Goal: Task Accomplishment & Management: Manage account settings

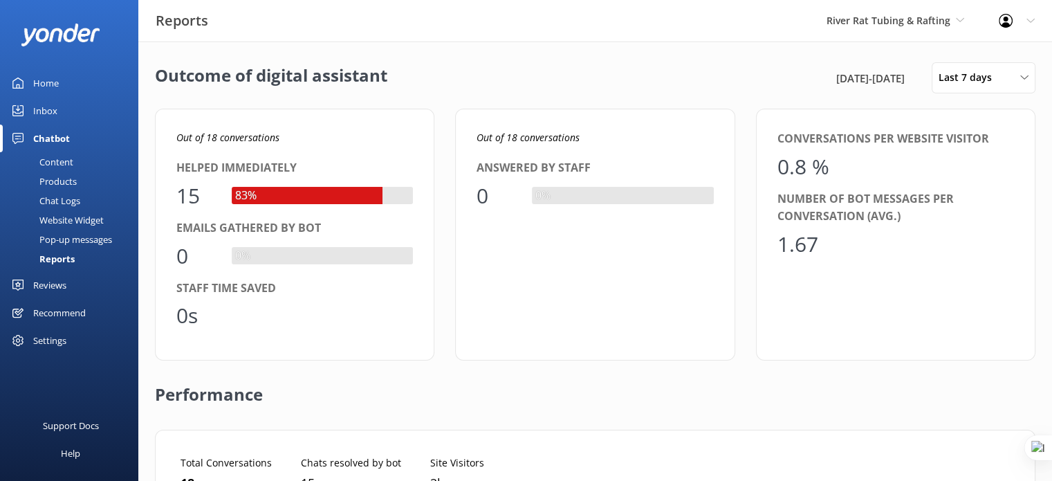
scroll to position [11, 11]
click at [889, 23] on span "River Rat Tubing & Rafting" at bounding box center [889, 20] width 124 height 13
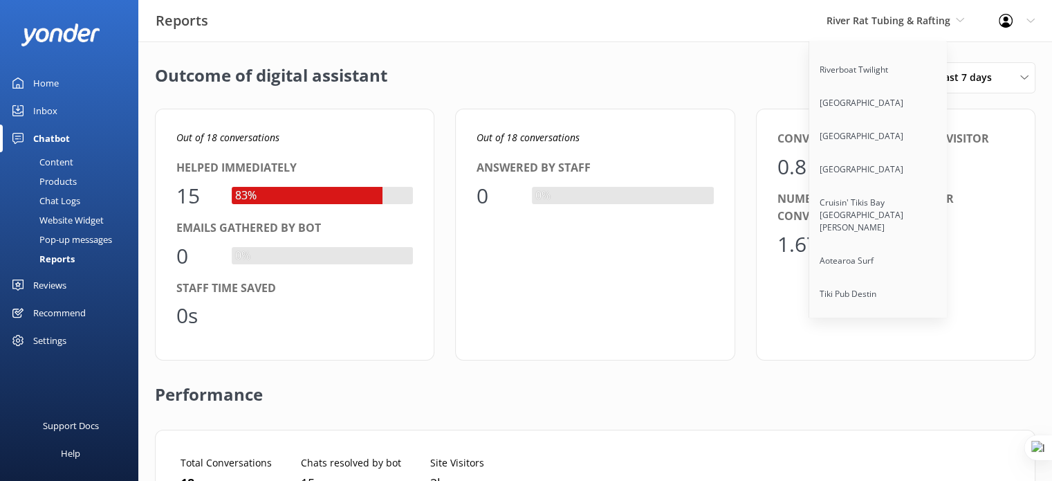
scroll to position [11168, 0]
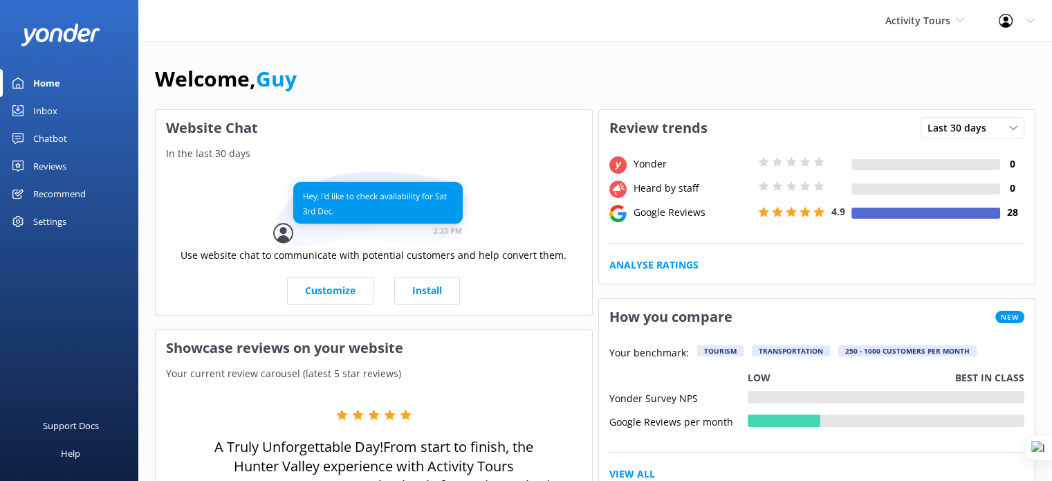
click at [55, 157] on div "Reviews" at bounding box center [49, 166] width 33 height 28
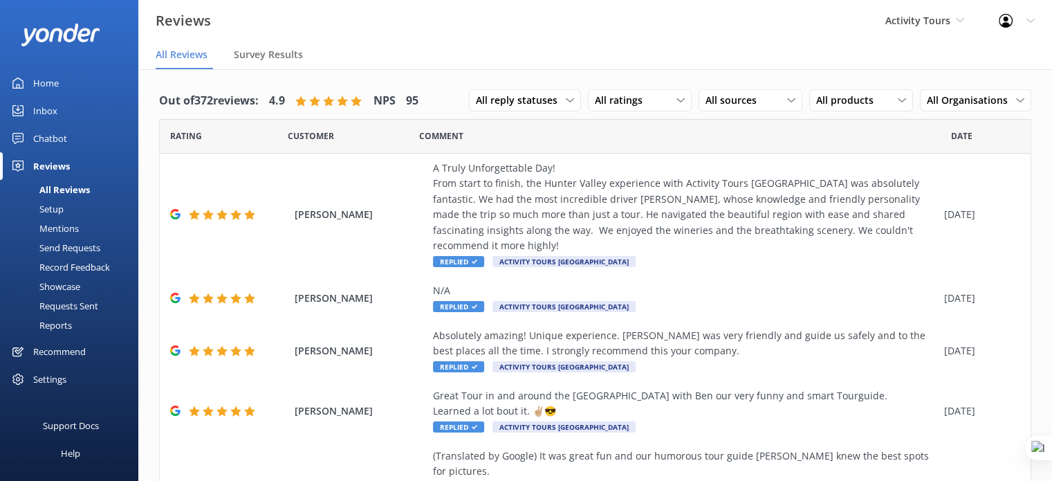
click at [60, 384] on div "Settings" at bounding box center [49, 379] width 33 height 28
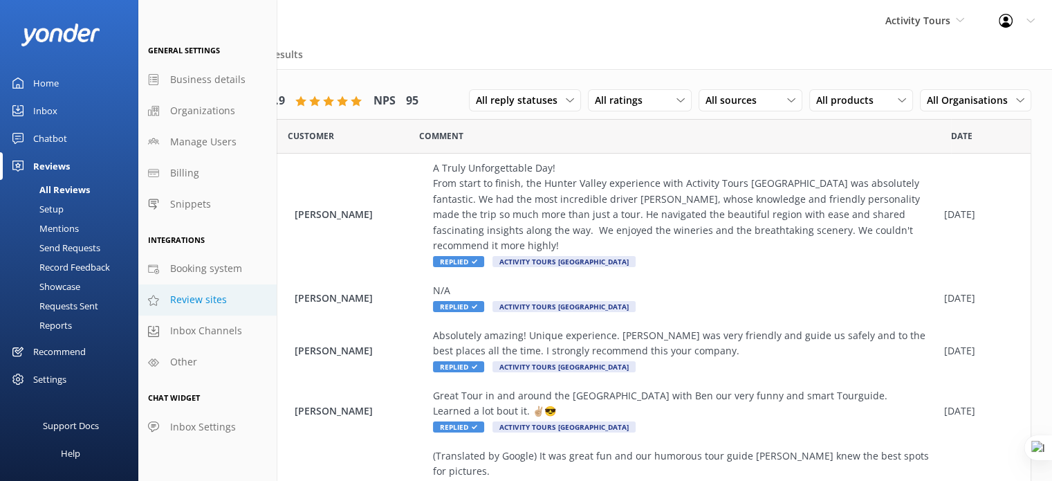
click at [210, 301] on span "Review sites" at bounding box center [198, 299] width 57 height 15
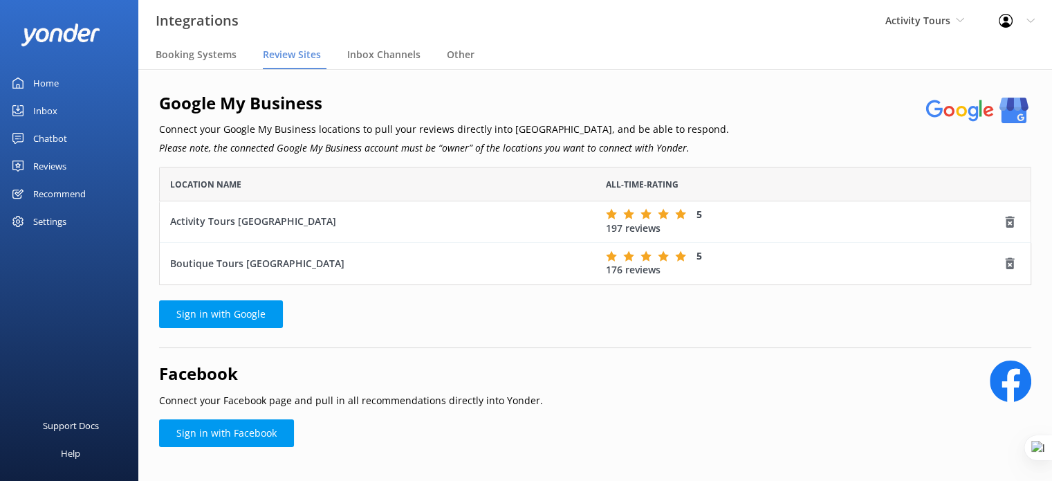
scroll to position [107, 861]
click at [241, 259] on div "Boutique Tours [GEOGRAPHIC_DATA]" at bounding box center [377, 263] width 415 height 15
click at [48, 158] on div "Reviews" at bounding box center [49, 166] width 33 height 28
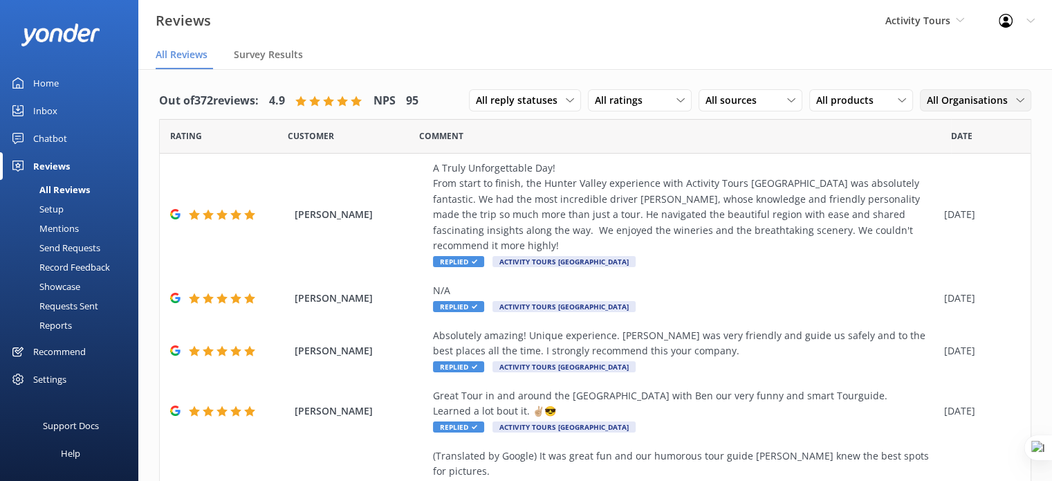
click at [987, 111] on div "All Organisations All Organisations Activity Tours [GEOGRAPHIC_DATA] Boutique T…" at bounding box center [975, 100] width 111 height 22
click at [971, 192] on div "Boutique Tours [GEOGRAPHIC_DATA]" at bounding box center [982, 206] width 109 height 28
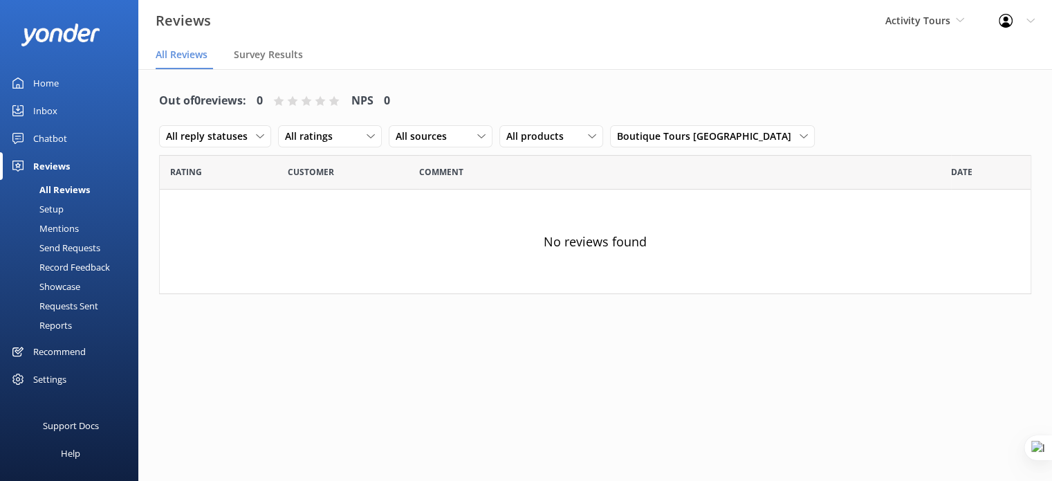
click at [64, 325] on div "Reports" at bounding box center [40, 324] width 64 height 19
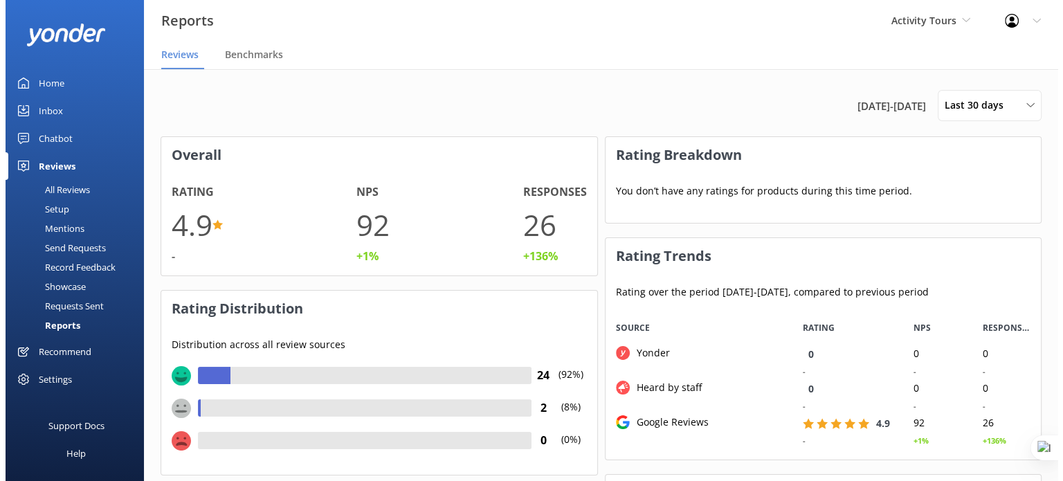
scroll to position [138, 425]
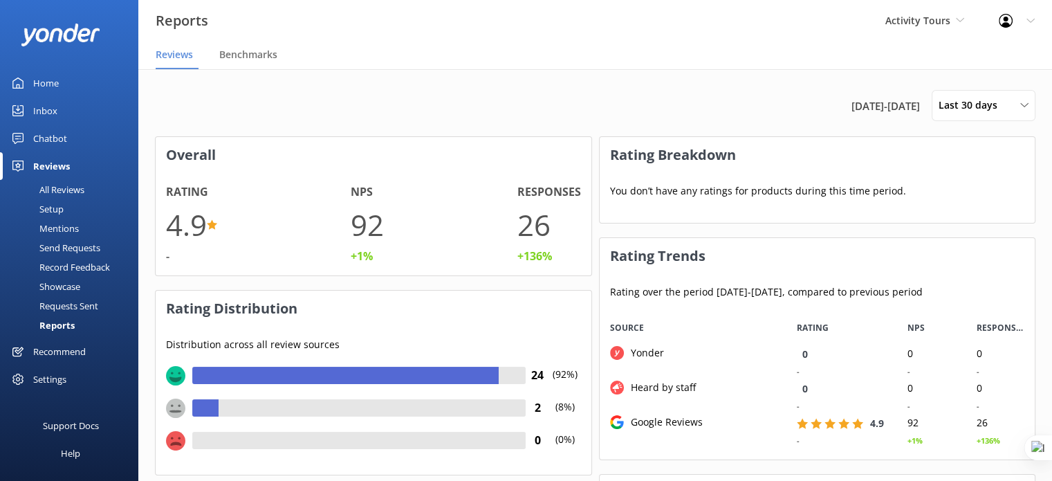
click at [61, 386] on div "Settings" at bounding box center [49, 379] width 33 height 28
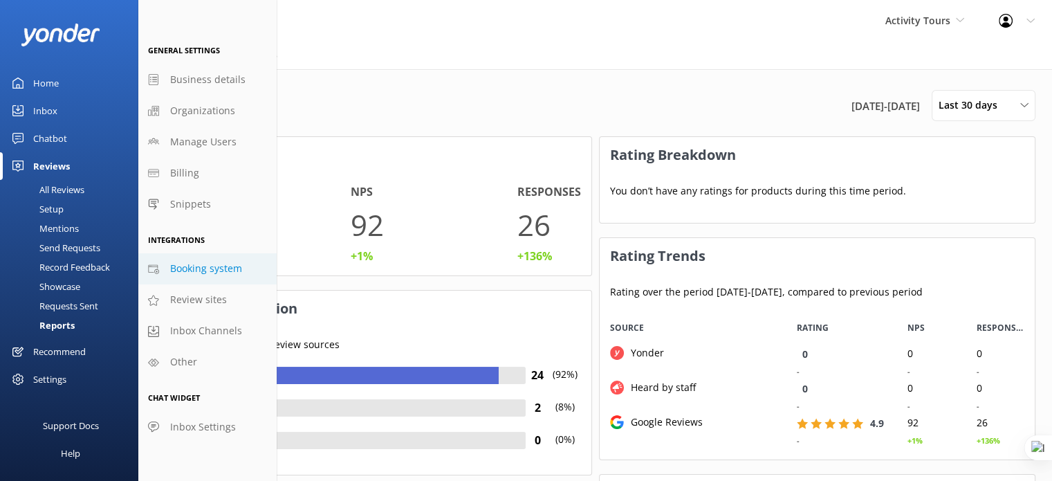
click at [207, 273] on span "Booking system" at bounding box center [206, 268] width 72 height 15
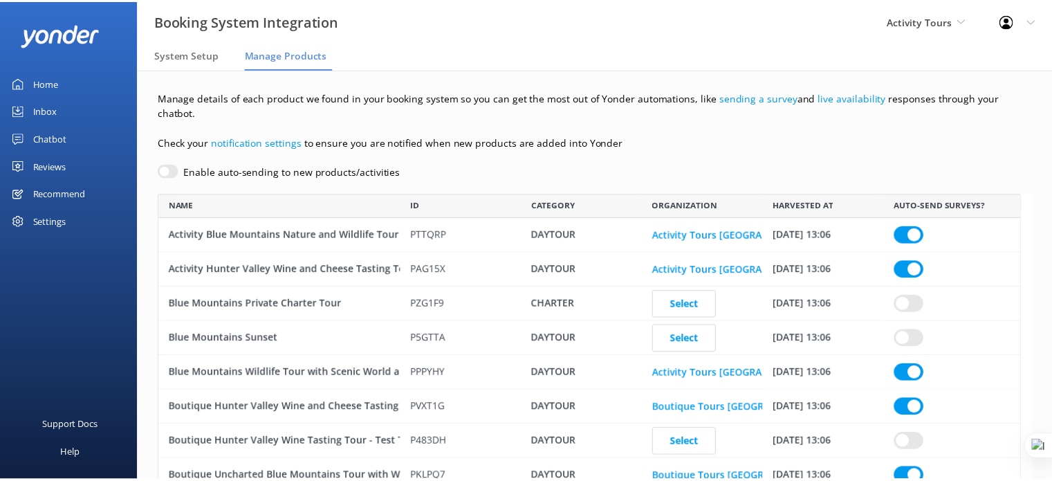
scroll to position [567, 861]
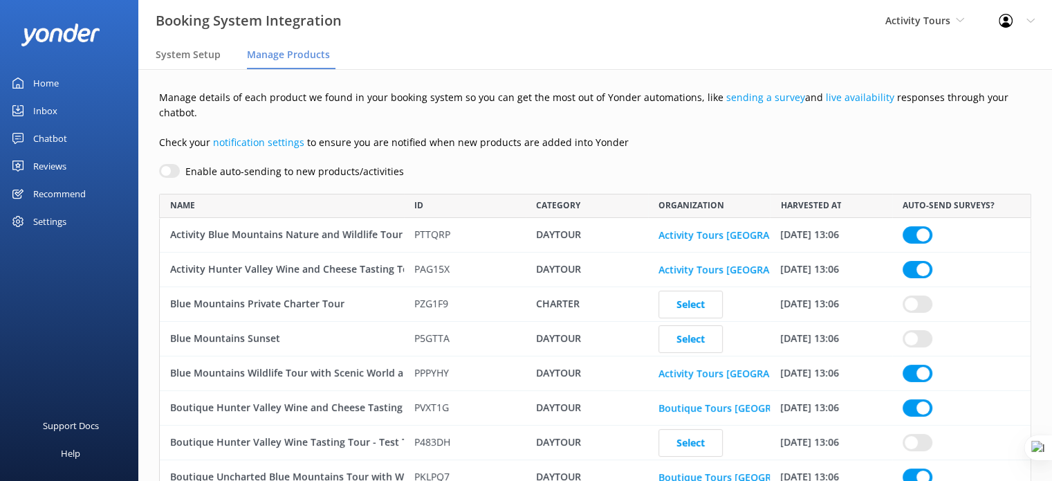
click at [60, 223] on div "Settings" at bounding box center [49, 222] width 33 height 28
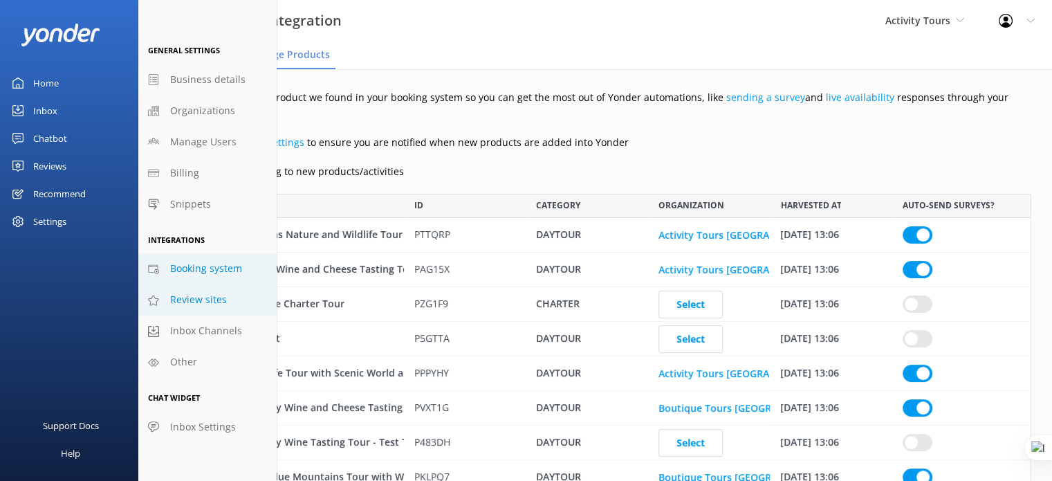
click at [190, 304] on span "Review sites" at bounding box center [198, 299] width 57 height 15
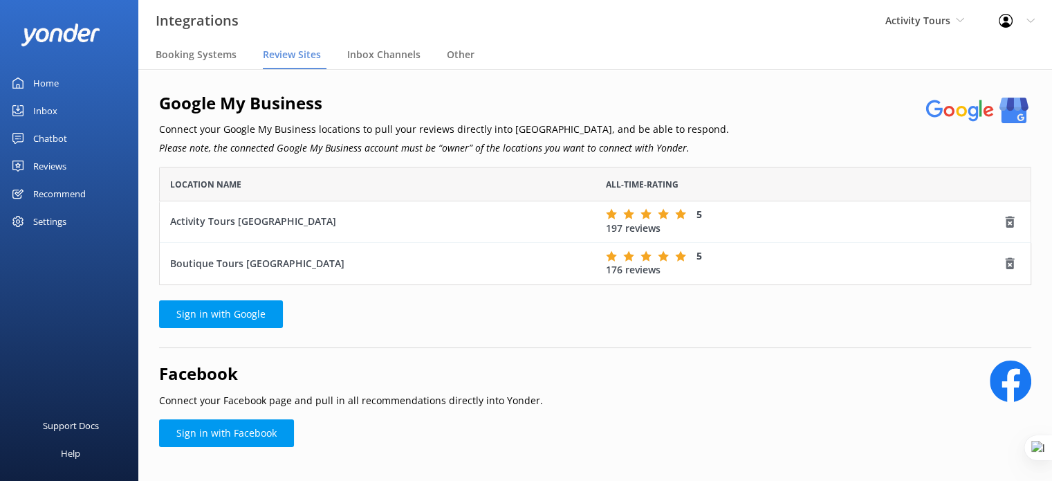
scroll to position [107, 861]
drag, startPoint x: 253, startPoint y: 268, endPoint x: 169, endPoint y: 269, distance: 83.7
click at [169, 269] on div "Boutique Tours [GEOGRAPHIC_DATA]" at bounding box center [378, 264] width 436 height 42
copy div "Boutique Tours [GEOGRAPHIC_DATA]"
